Goal: Find specific page/section

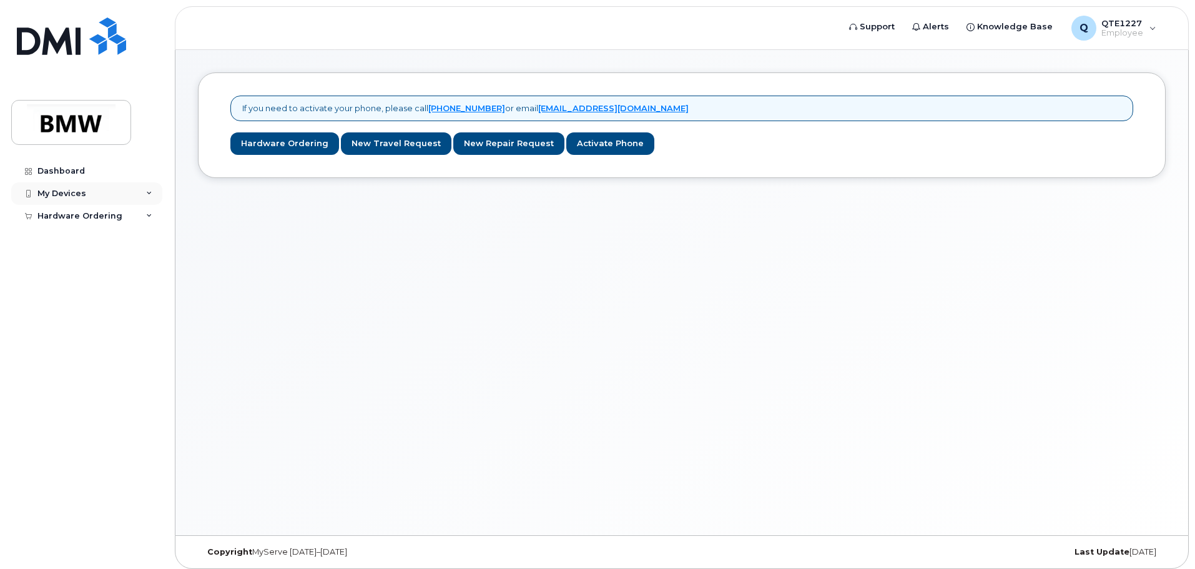
click at [125, 190] on div "My Devices" at bounding box center [86, 193] width 151 height 22
click at [127, 195] on div "My Devices" at bounding box center [86, 193] width 151 height 22
click at [107, 174] on link "Dashboard" at bounding box center [86, 171] width 151 height 22
